Goal: Task Accomplishment & Management: Manage account settings

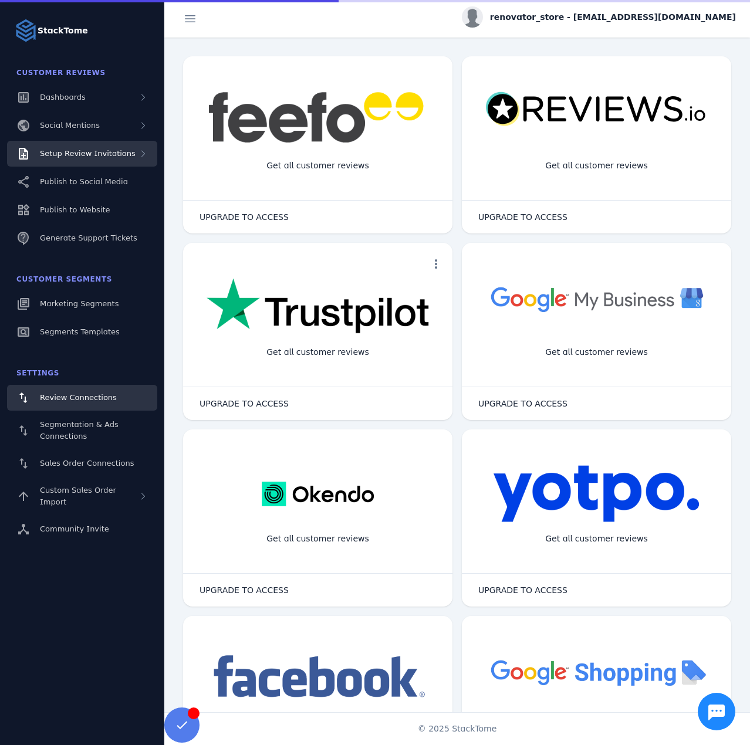
click at [97, 146] on div "Setup Review Invitations" at bounding box center [82, 154] width 150 height 26
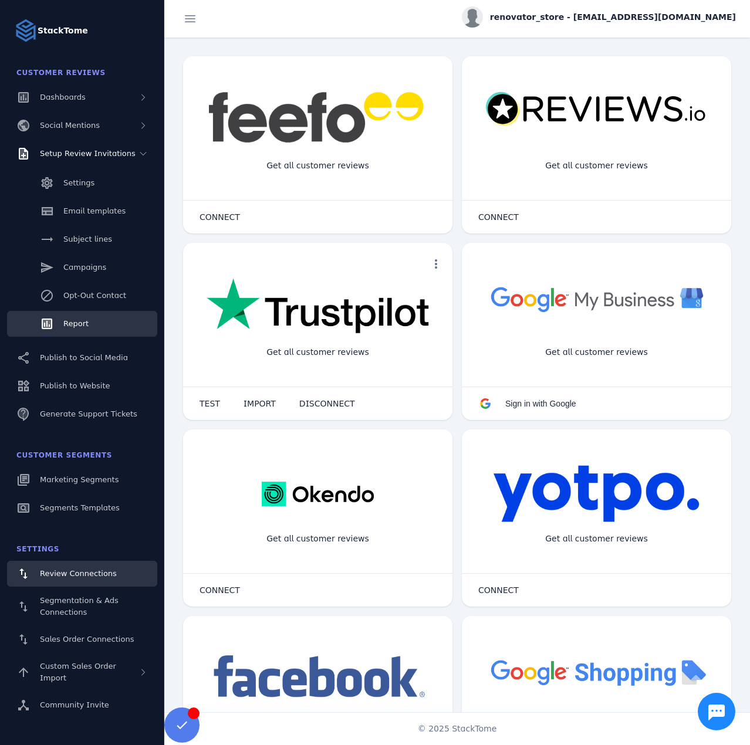
click at [93, 319] on link "Report" at bounding box center [82, 324] width 150 height 26
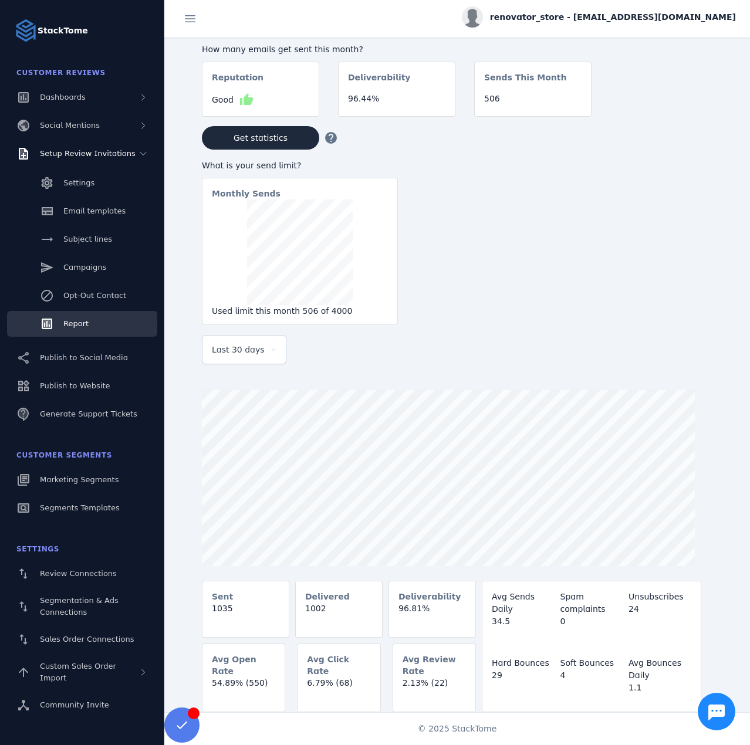
click at [241, 363] on div "Last 30 days" at bounding box center [244, 350] width 65 height 28
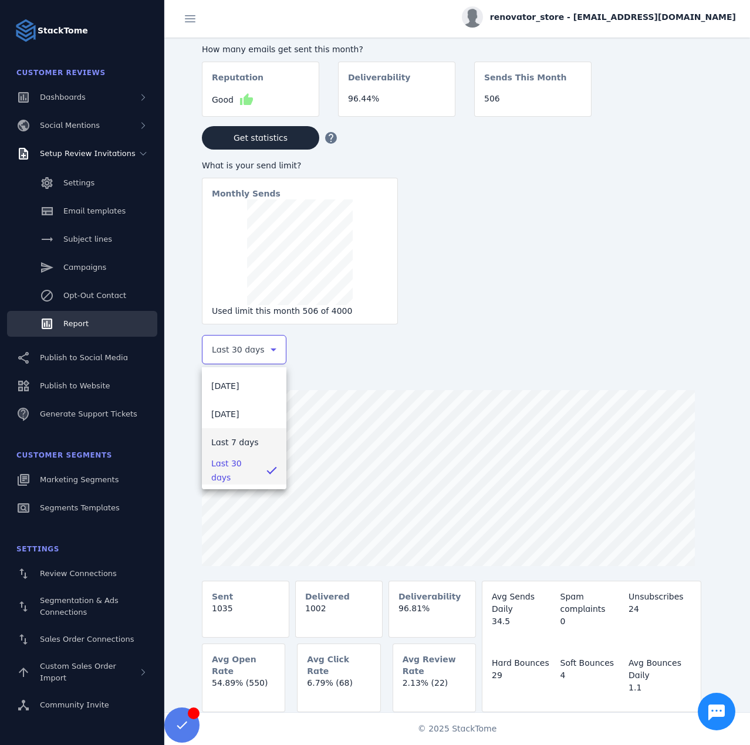
click at [258, 431] on mat-option "Last 7 days" at bounding box center [244, 442] width 85 height 28
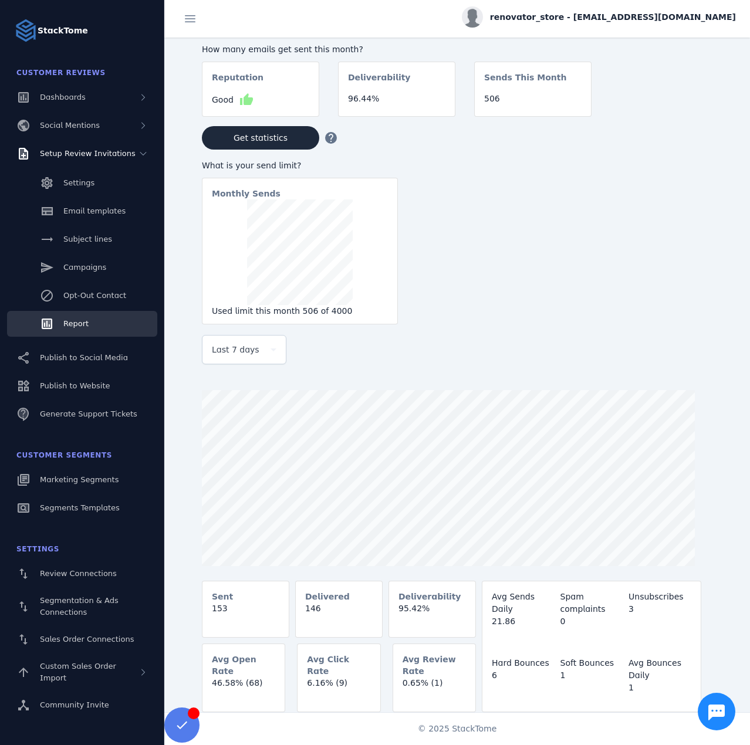
click at [641, 23] on span "renovator_store - cs_renovator_store@stacktome.com" at bounding box center [613, 17] width 246 height 12
click at [676, 114] on button "Sign out" at bounding box center [693, 113] width 85 height 28
